Goal: Task Accomplishment & Management: Use online tool/utility

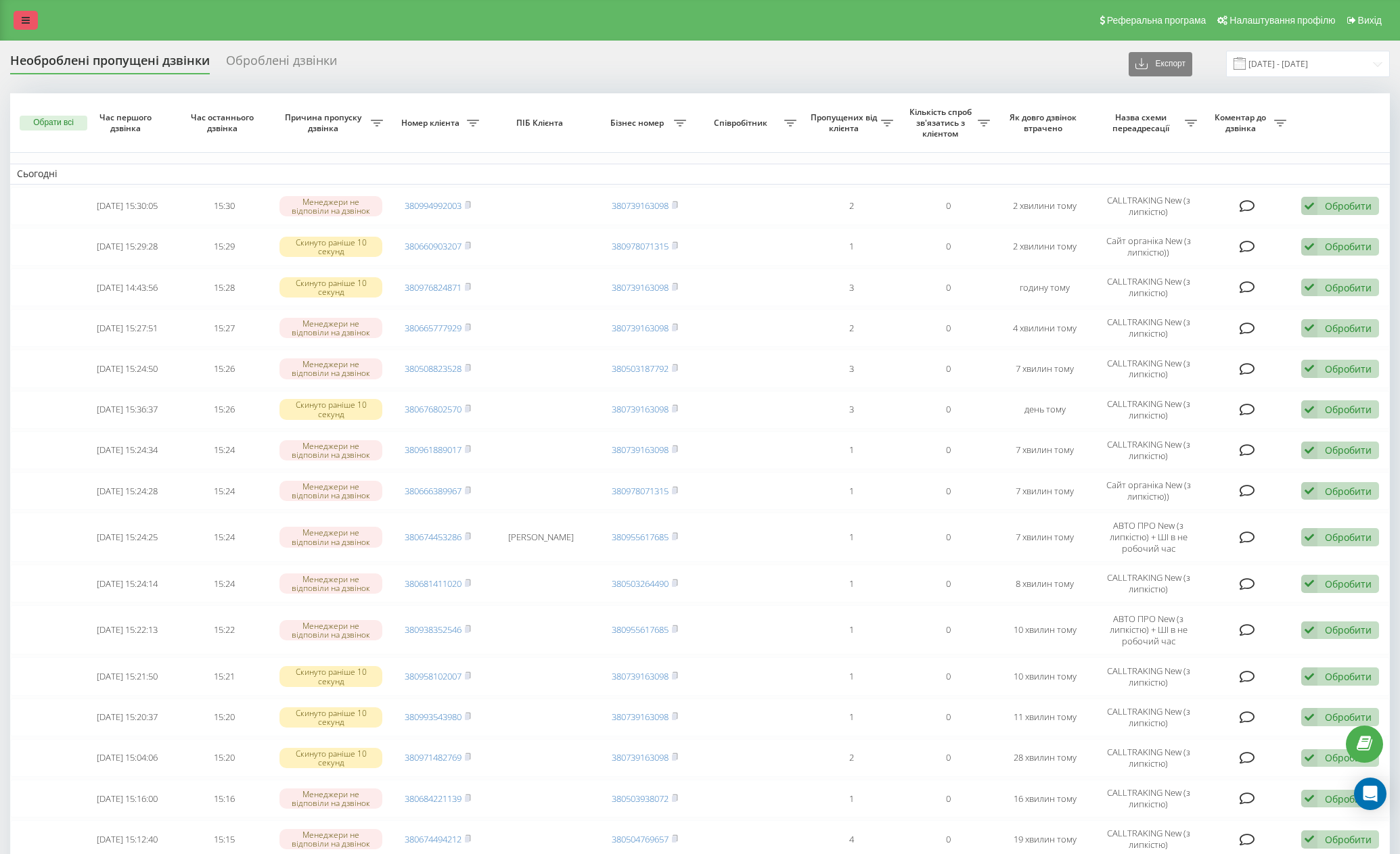
click at [36, 22] on link at bounding box center [26, 20] width 24 height 19
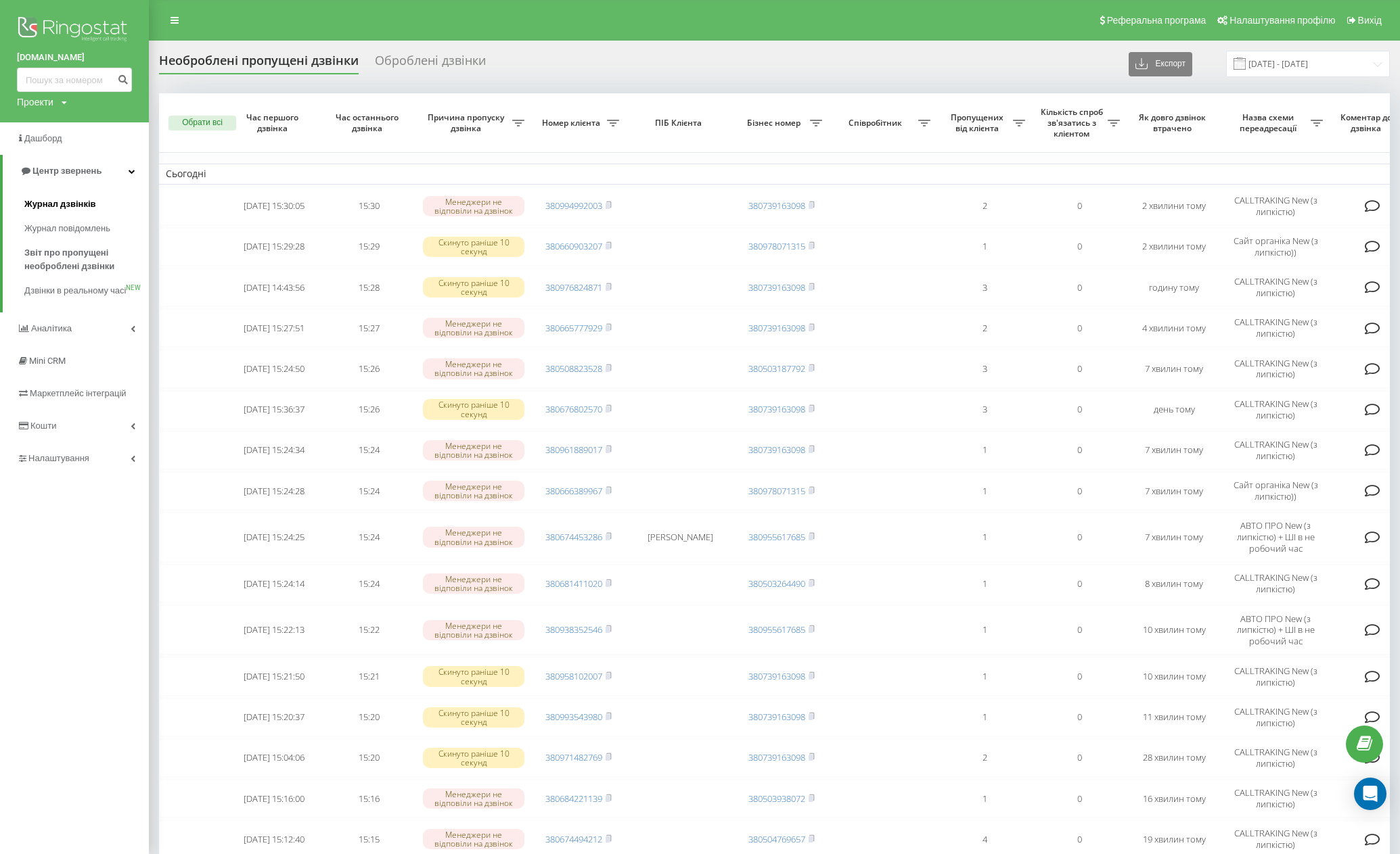
click at [80, 194] on link "Журнал дзвінків" at bounding box center [86, 204] width 125 height 24
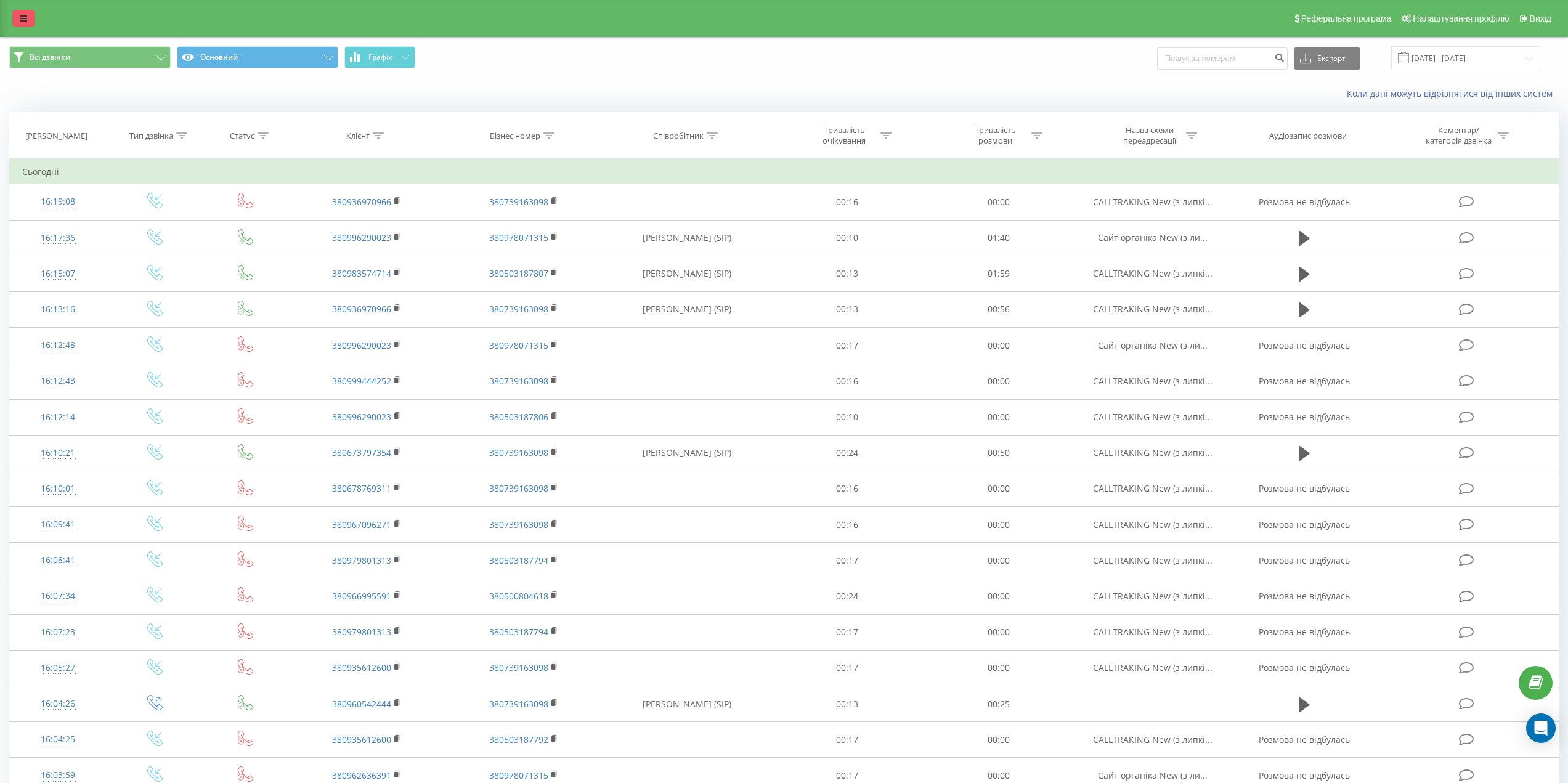
click at [28, 14] on link at bounding box center [23, 18] width 22 height 17
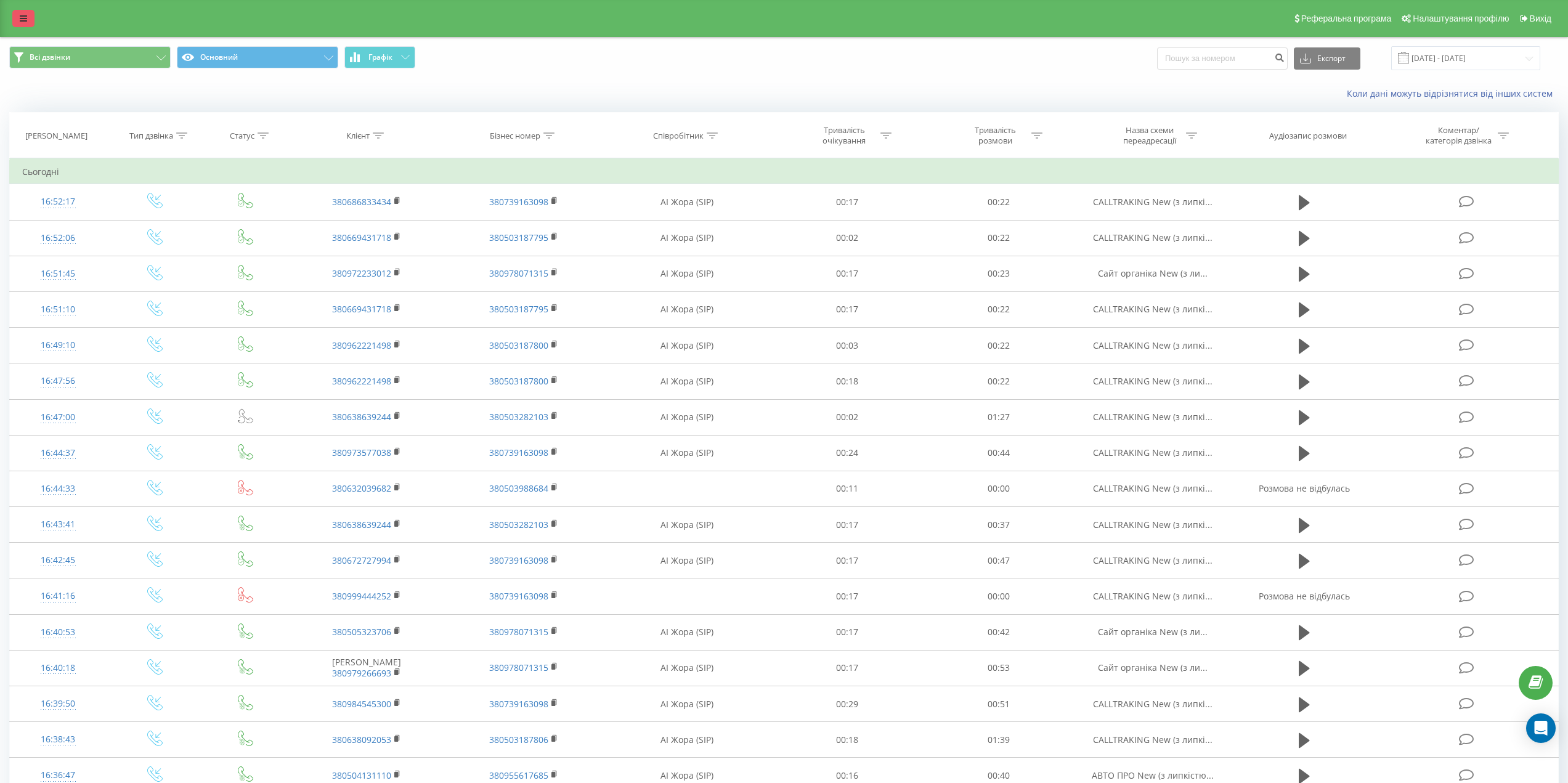
click at [19, 10] on link at bounding box center [23, 18] width 22 height 17
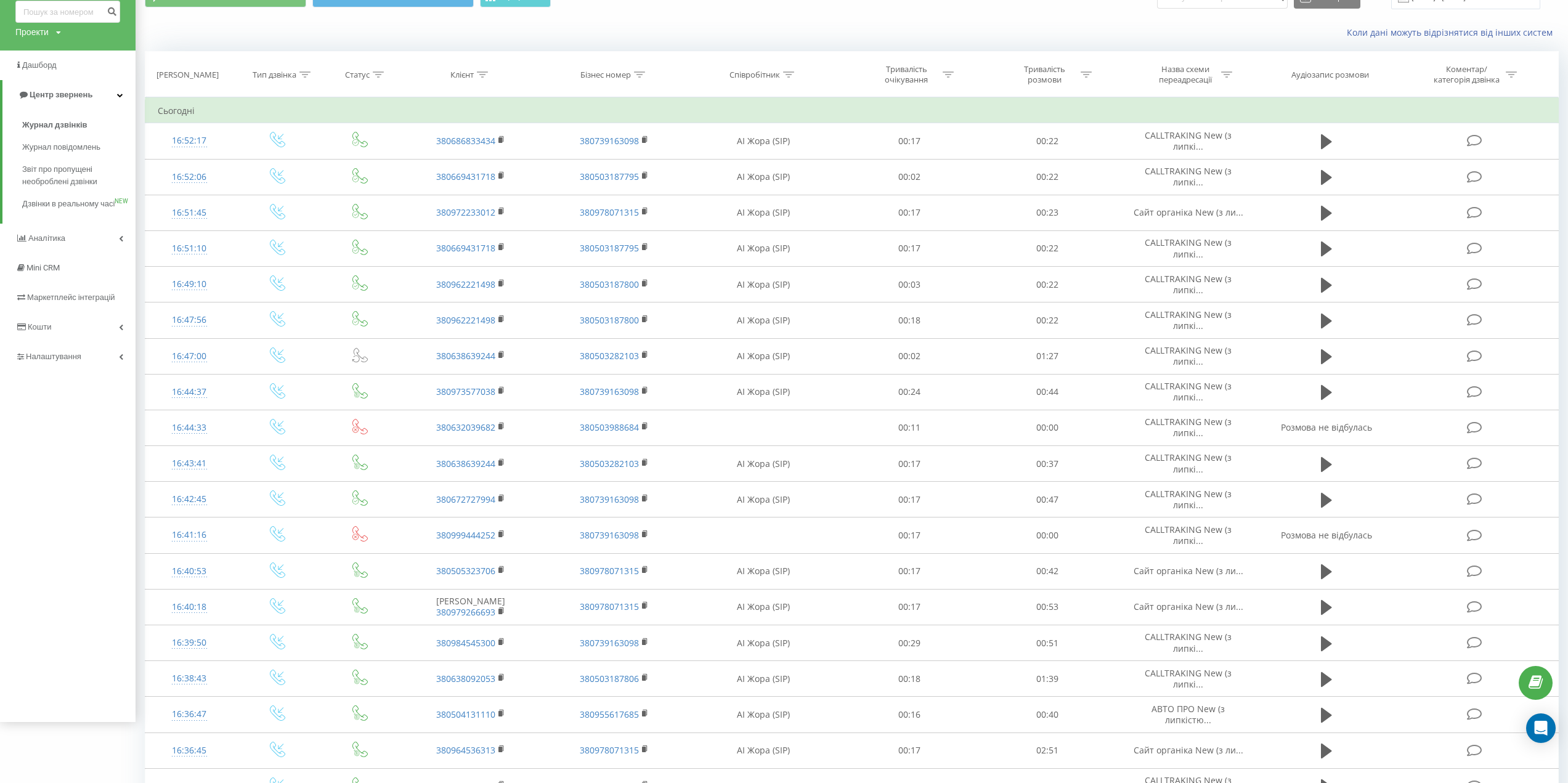
scroll to position [61, 0]
